Goal: Transaction & Acquisition: Obtain resource

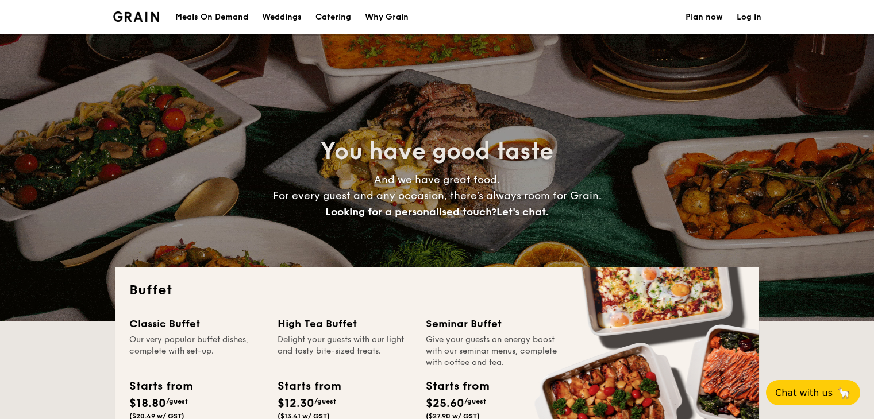
select select
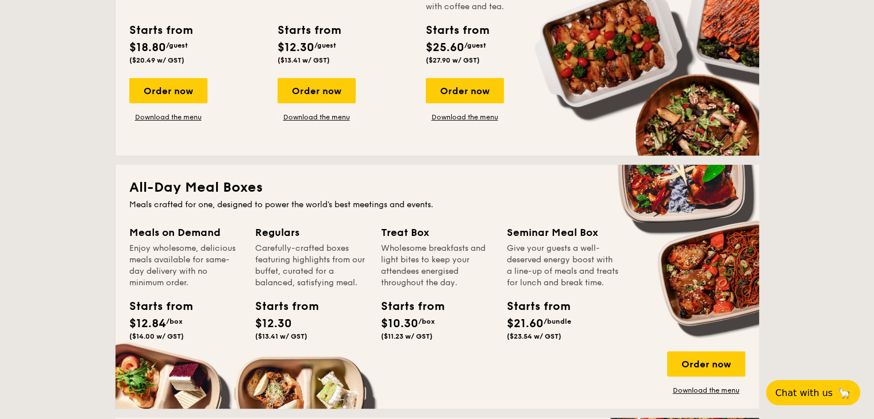
scroll to position [374, 0]
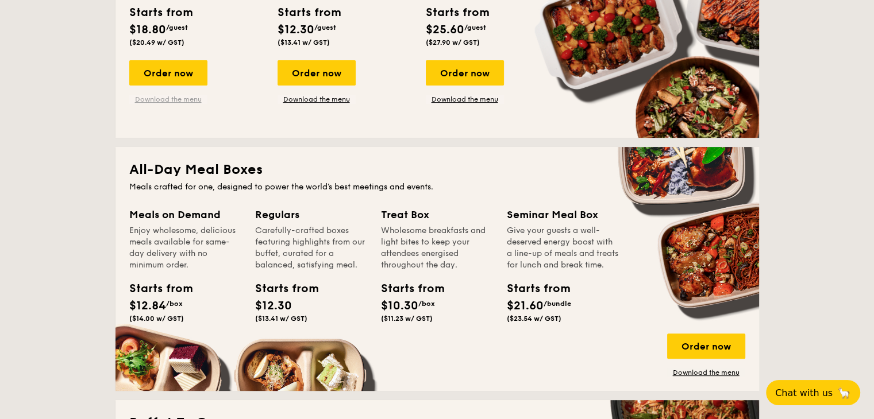
click at [176, 97] on link "Download the menu" at bounding box center [168, 99] width 78 height 9
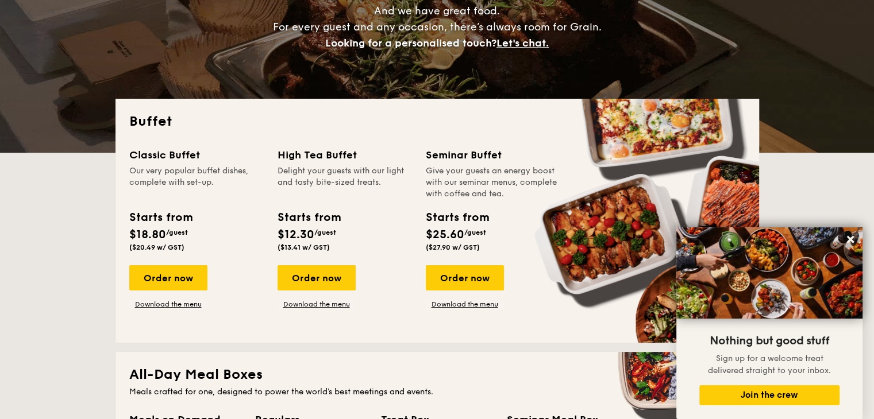
scroll to position [0, 0]
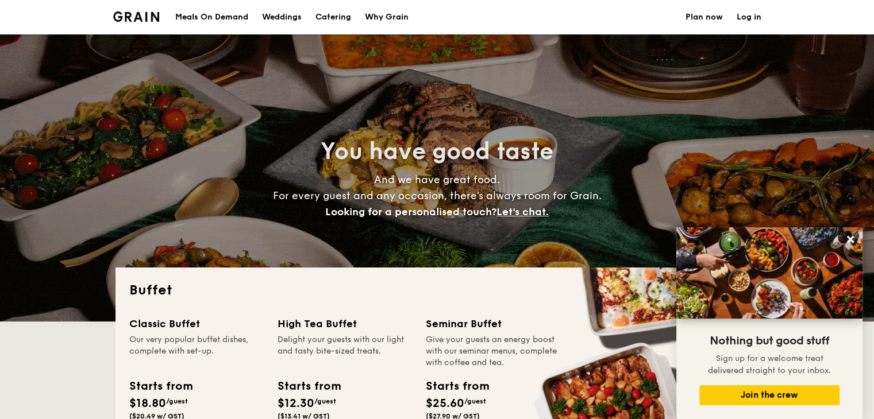
click at [276, 18] on div "Weddings" at bounding box center [282, 17] width 40 height 34
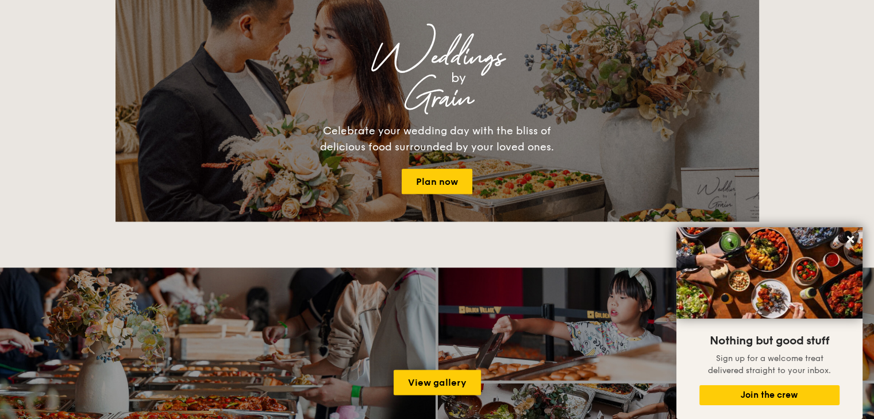
scroll to position [1291, 0]
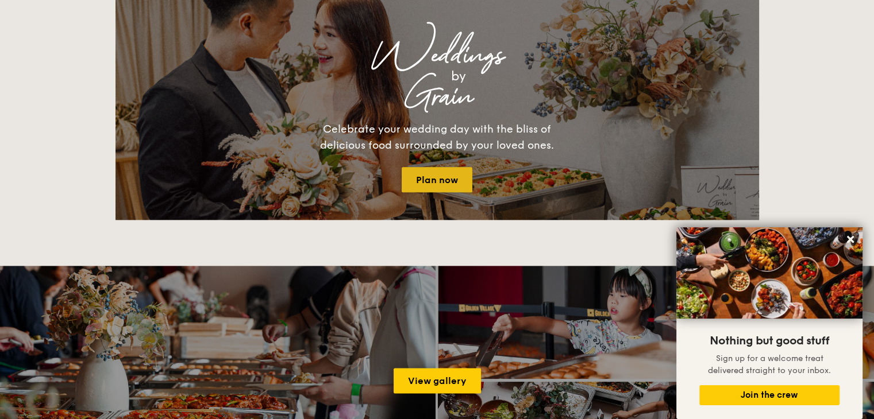
click at [424, 172] on link "Plan now" at bounding box center [437, 179] width 71 height 25
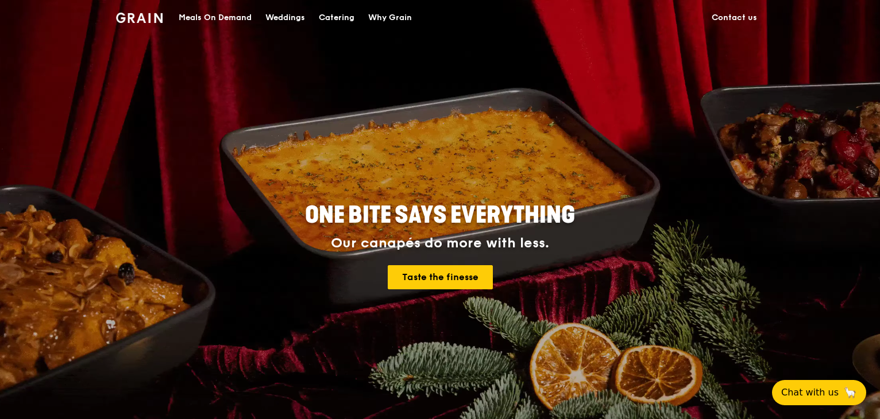
click at [721, 11] on link "Contact us" at bounding box center [734, 18] width 59 height 34
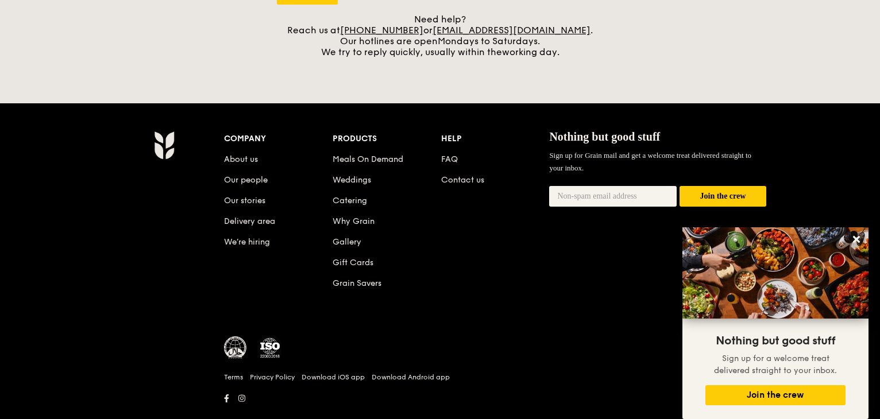
scroll to position [527, 0]
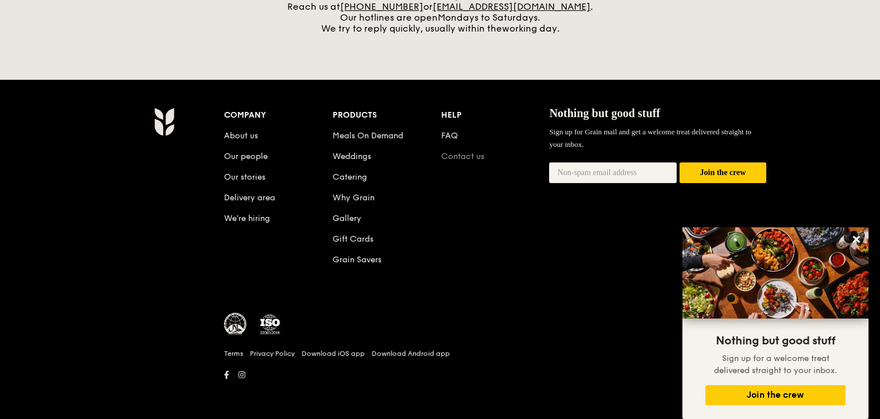
click at [475, 153] on link "Contact us" at bounding box center [462, 157] width 43 height 10
click at [472, 155] on link "Contact us" at bounding box center [462, 157] width 43 height 10
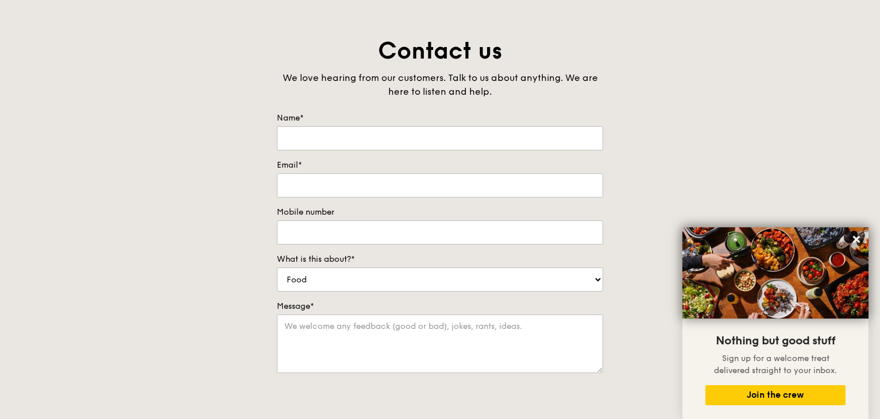
scroll to position [0, 0]
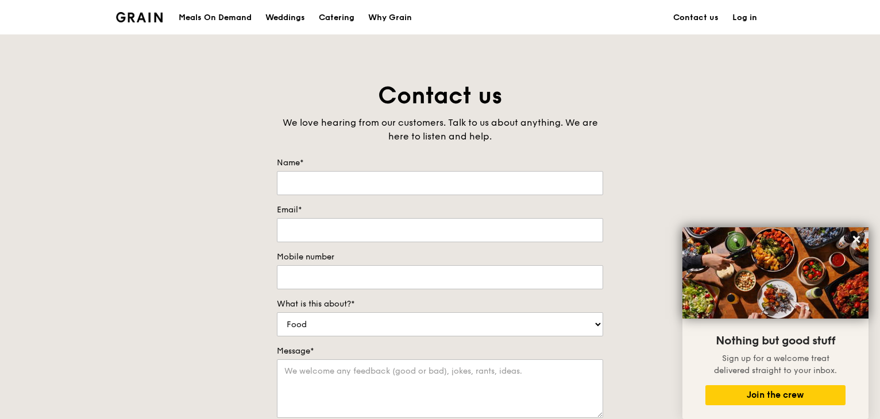
click at [136, 14] on img at bounding box center [139, 17] width 47 height 10
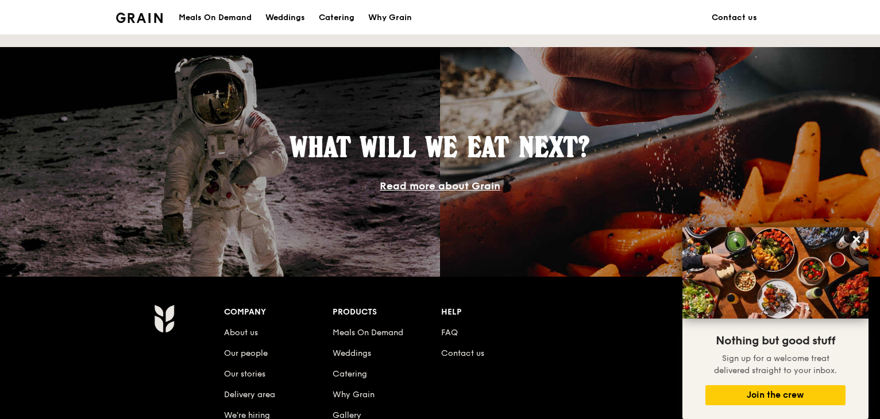
scroll to position [1114, 0]
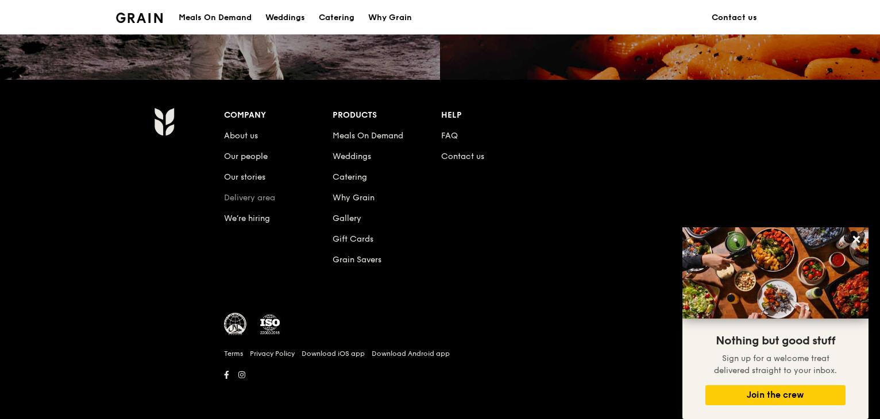
click at [230, 194] on link "Delivery area" at bounding box center [249, 198] width 51 height 10
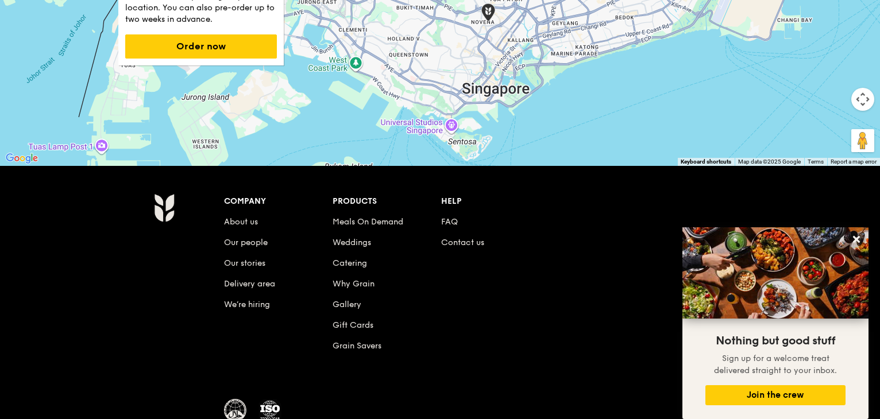
scroll to position [357, 0]
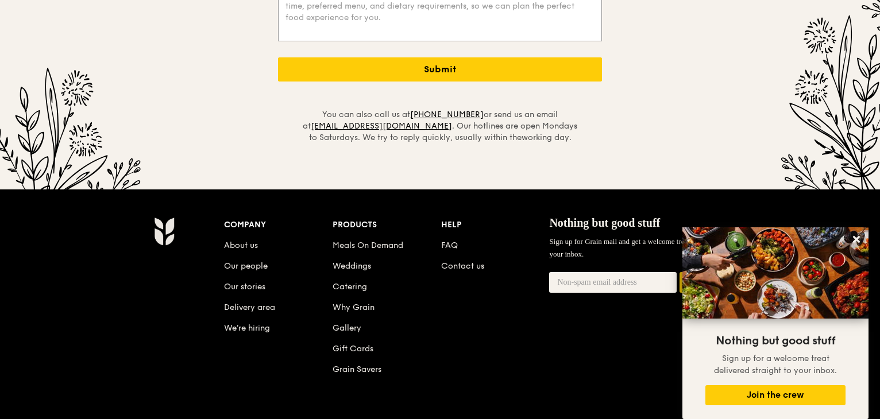
scroll to position [2833, 0]
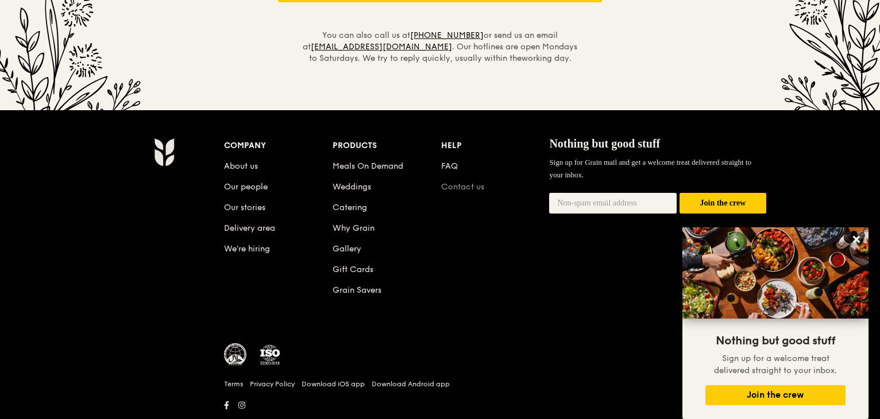
click at [455, 182] on link "Contact us" at bounding box center [462, 187] width 43 height 10
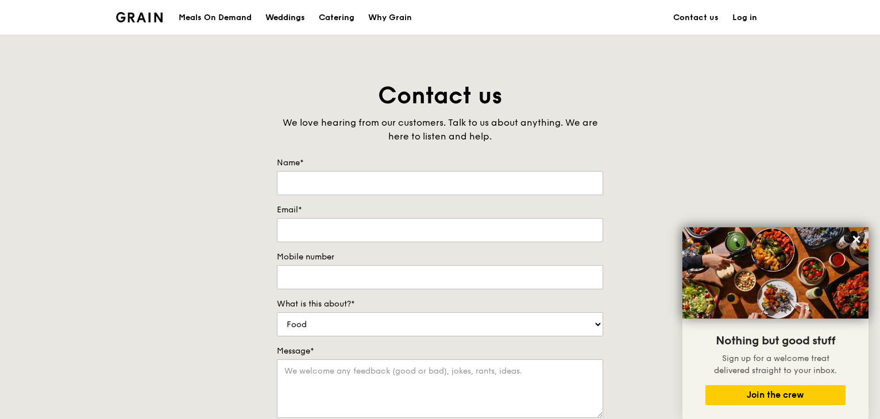
click at [290, 14] on div "Weddings" at bounding box center [285, 18] width 40 height 34
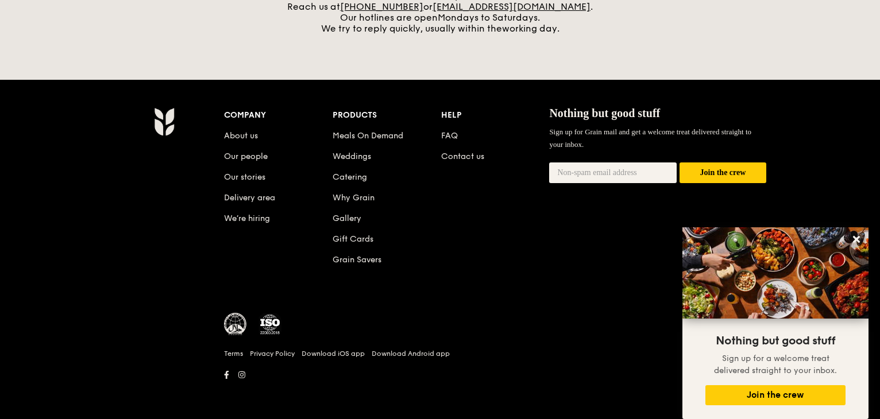
scroll to position [410, 0]
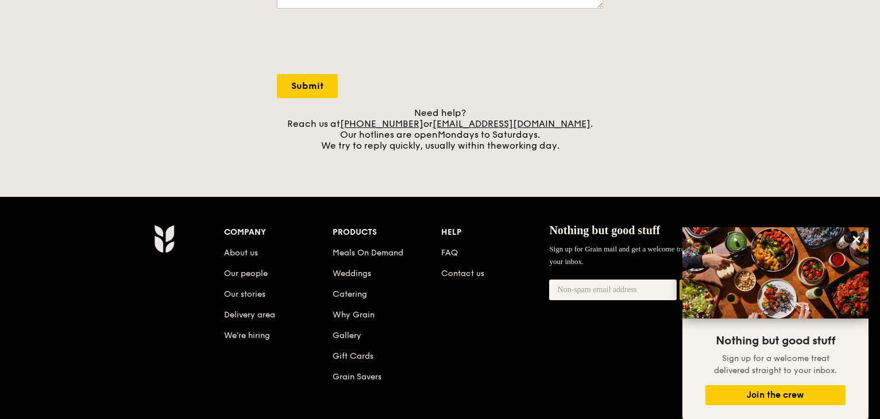
click at [567, 205] on div "Company About us Our people Our stories Delivery area We’re hiring Products Mea…" at bounding box center [440, 367] width 880 height 340
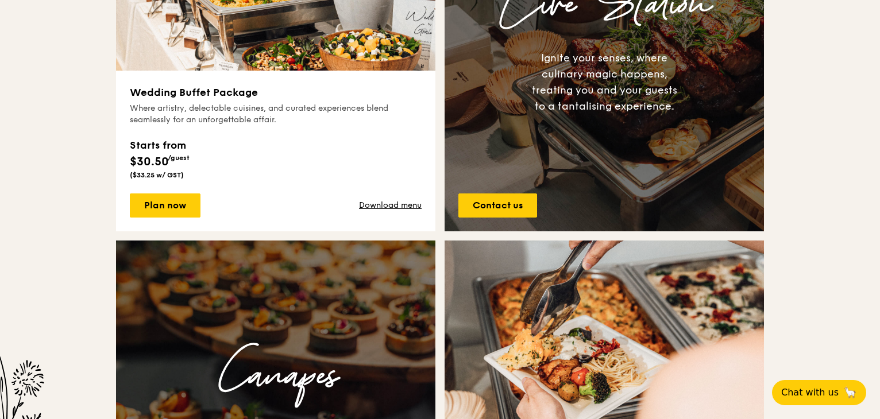
scroll to position [562, 0]
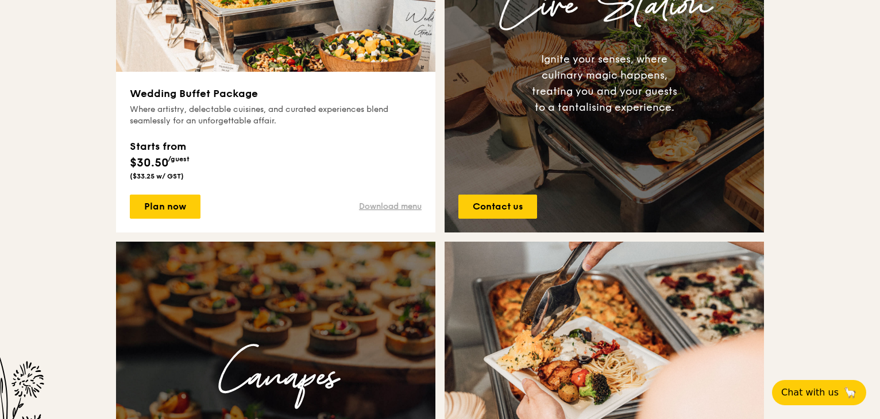
click at [393, 202] on link "Download menu" at bounding box center [390, 206] width 63 height 11
click at [804, 389] on span "Chat with us" at bounding box center [810, 393] width 60 height 14
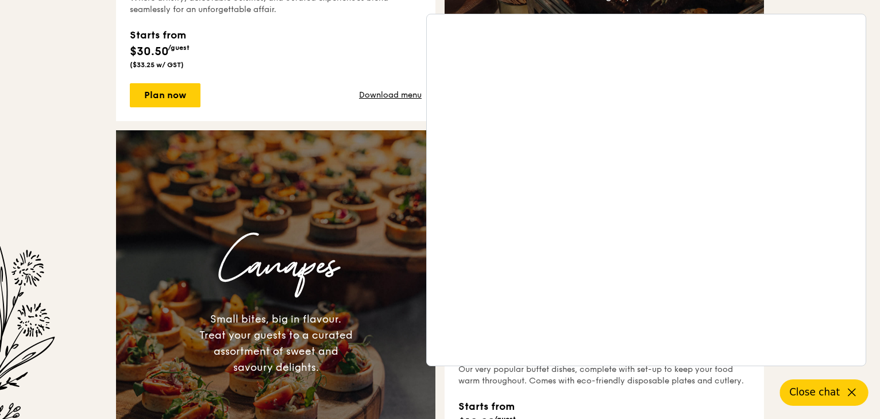
scroll to position [660, 0]
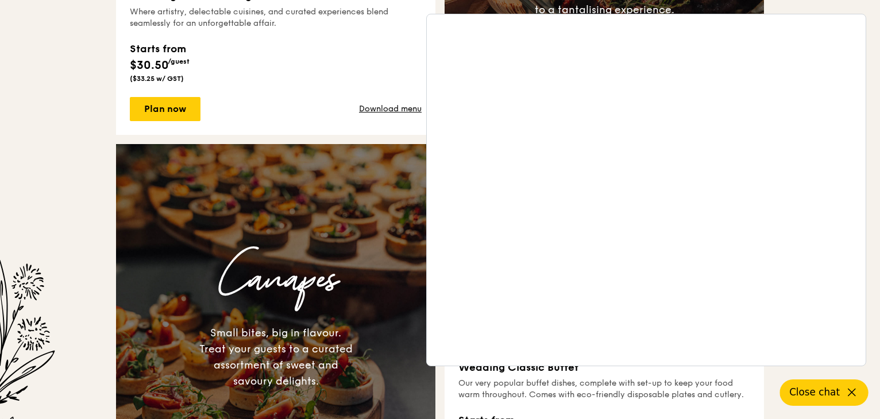
click at [383, 53] on div "Starts from $30.50 /guest ($33.25 w/ GST)" at bounding box center [276, 59] width 292 height 47
click at [806, 391] on span "Close chat" at bounding box center [815, 393] width 51 height 14
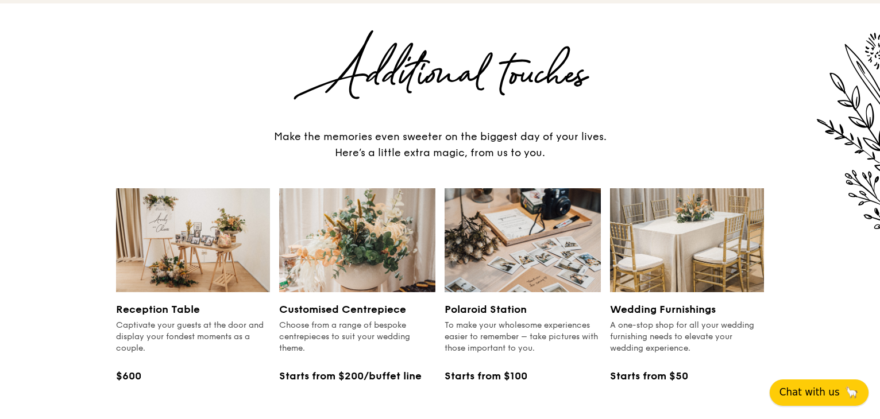
scroll to position [1265, 0]
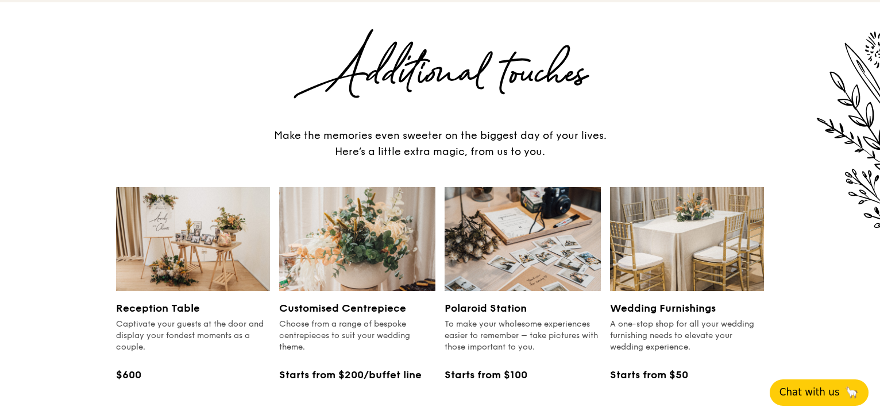
click at [712, 212] on img at bounding box center [687, 239] width 154 height 104
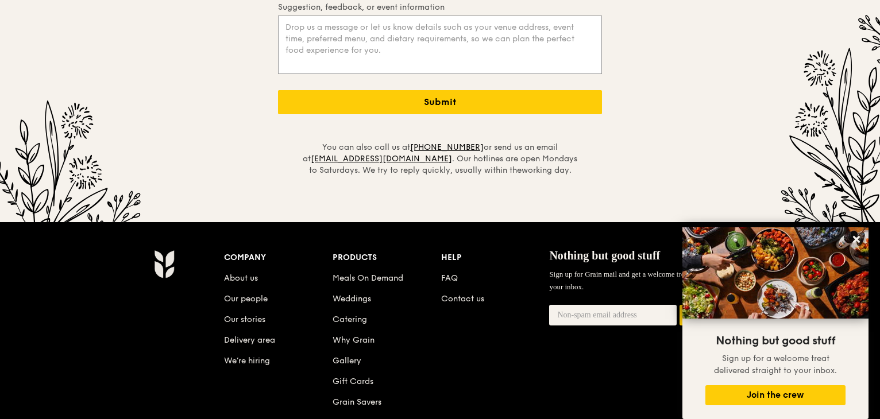
scroll to position [2722, 0]
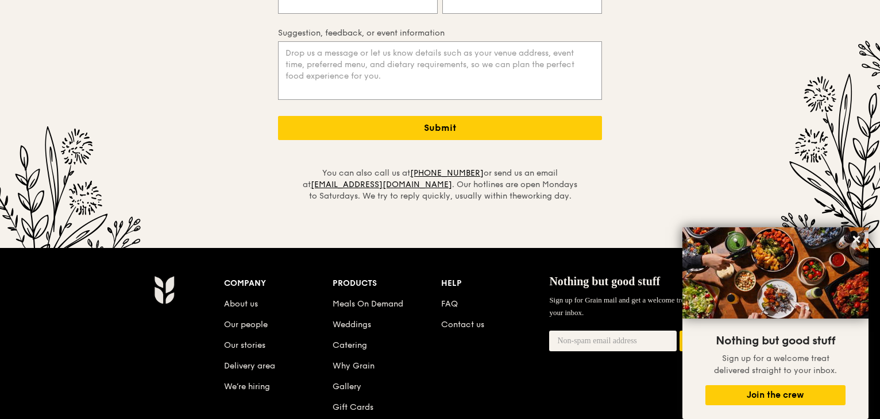
scroll to position [2696, 0]
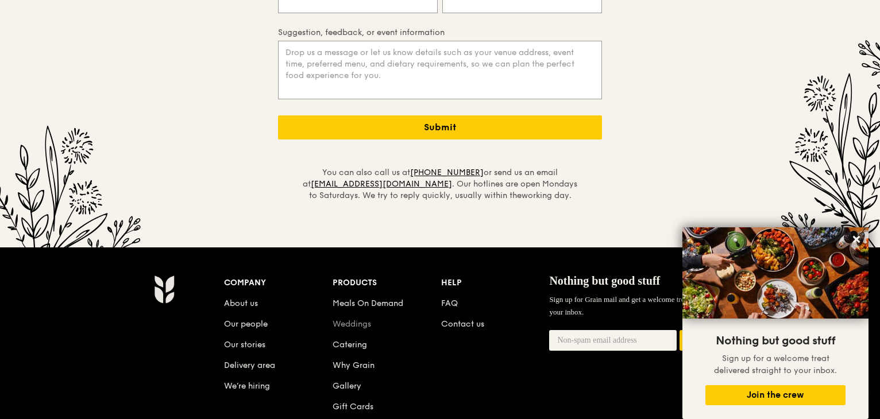
drag, startPoint x: 358, startPoint y: 299, endPoint x: 348, endPoint y: 297, distance: 10.6
click at [348, 312] on li "Weddings" at bounding box center [387, 322] width 109 height 21
click at [348, 320] on link "Weddings" at bounding box center [352, 325] width 39 height 10
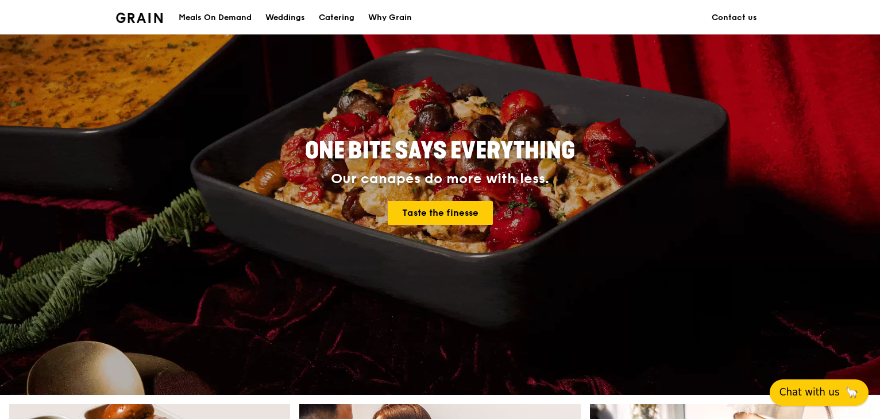
click at [806, 386] on span "Chat with us" at bounding box center [810, 393] width 60 height 14
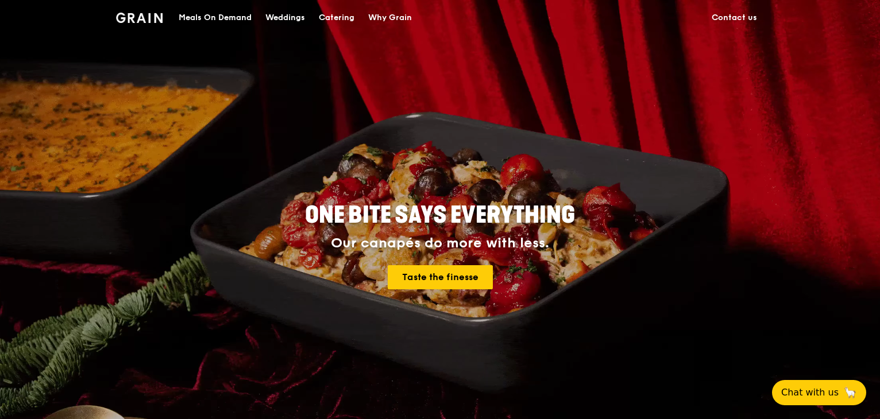
drag, startPoint x: 0, startPoint y: 0, endPoint x: 757, endPoint y: 23, distance: 757.2
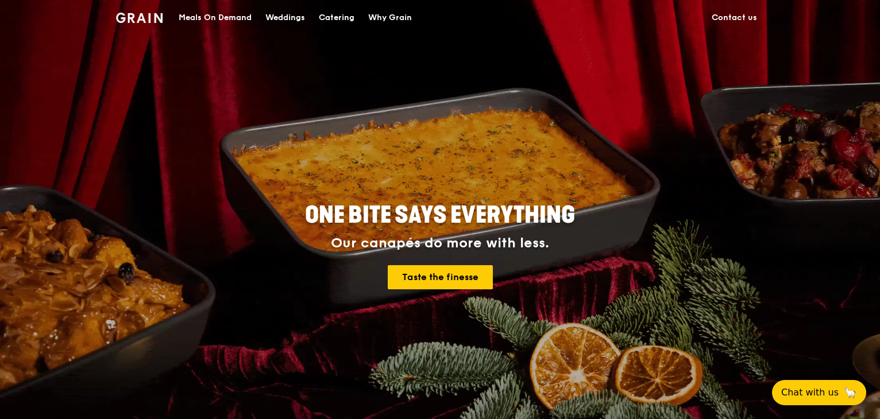
click at [757, 23] on div "Meals On Demand Weddings Catering Why Grain Contact us" at bounding box center [440, 17] width 648 height 35
click at [757, 23] on link "Contact us" at bounding box center [734, 18] width 59 height 34
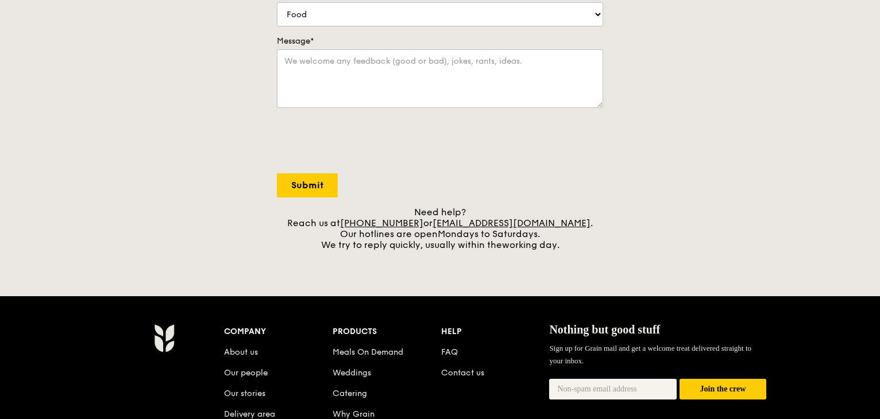
scroll to position [311, 0]
